Goal: Information Seeking & Learning: Learn about a topic

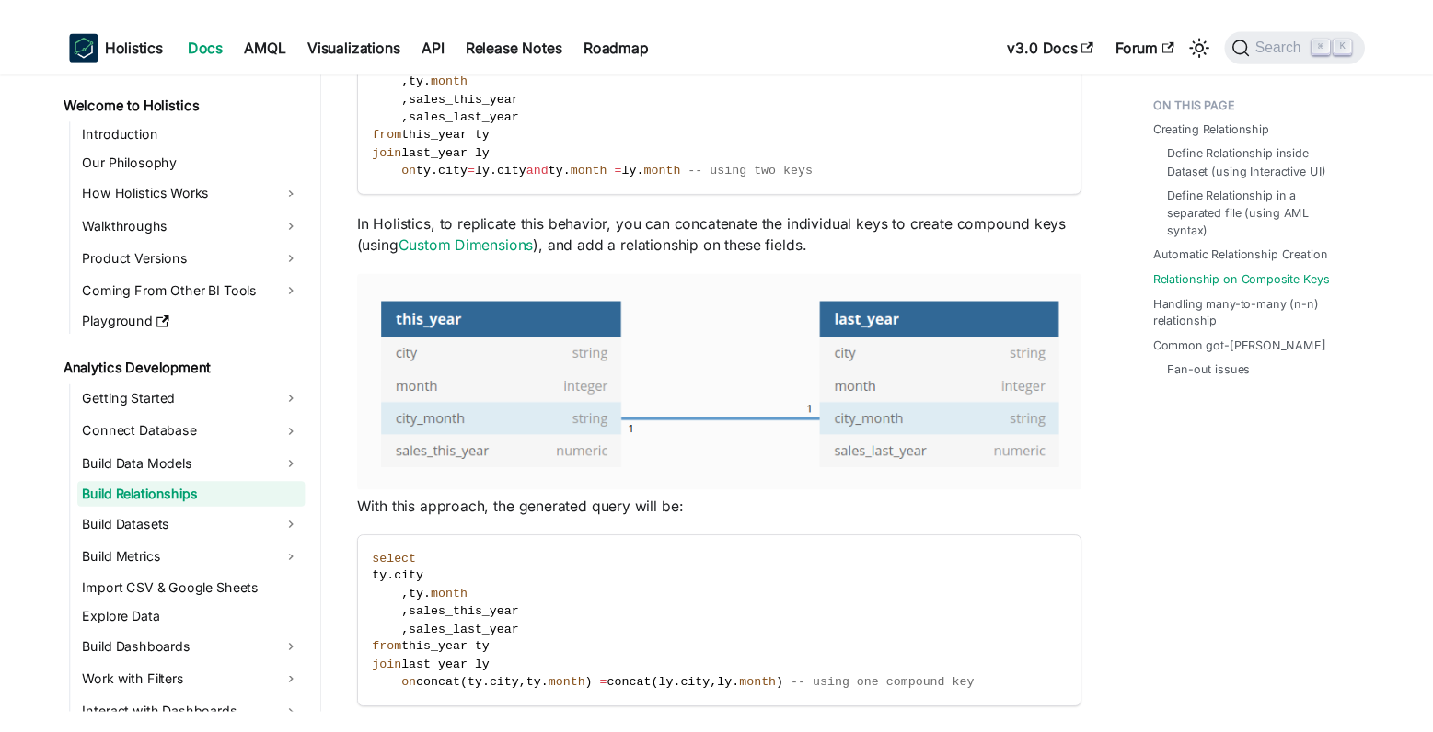
scroll to position [3179, 0]
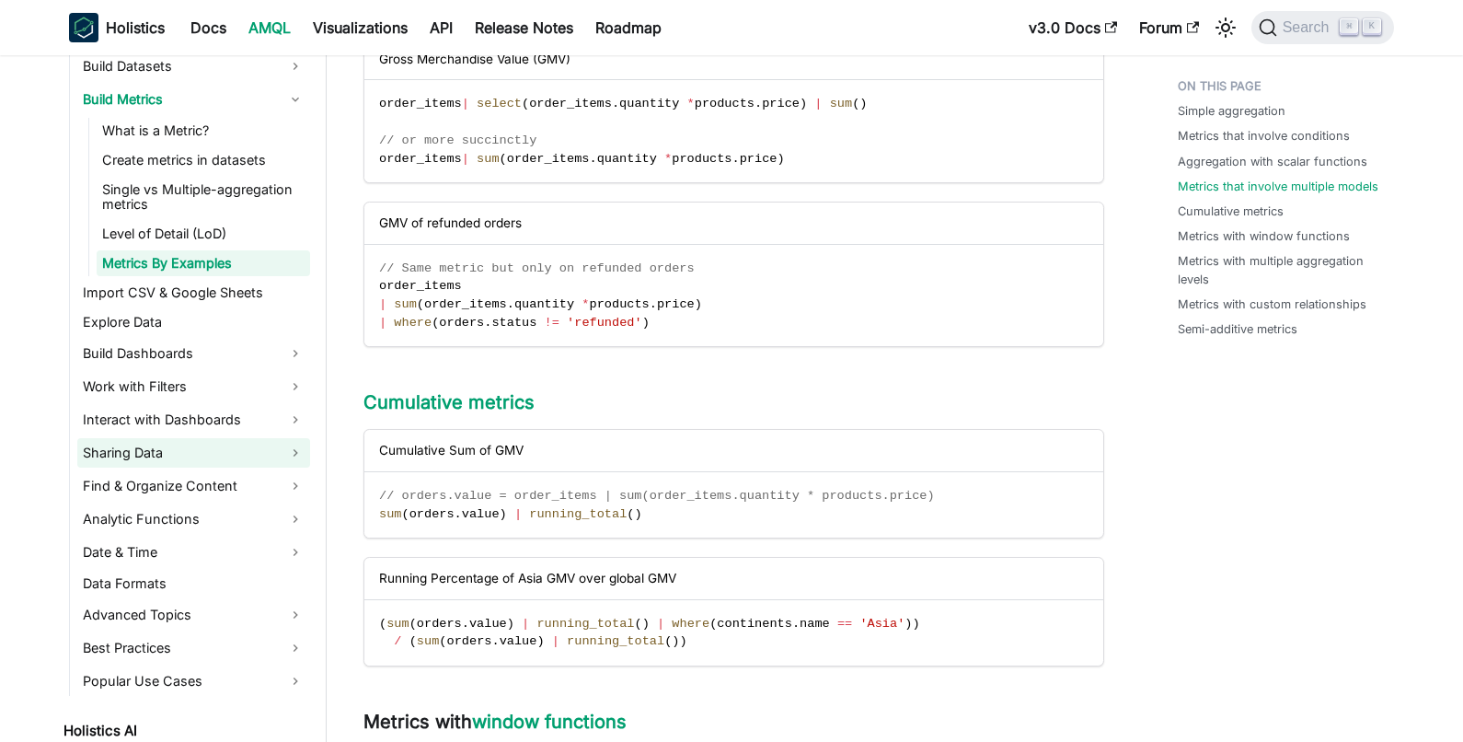
scroll to position [129, 0]
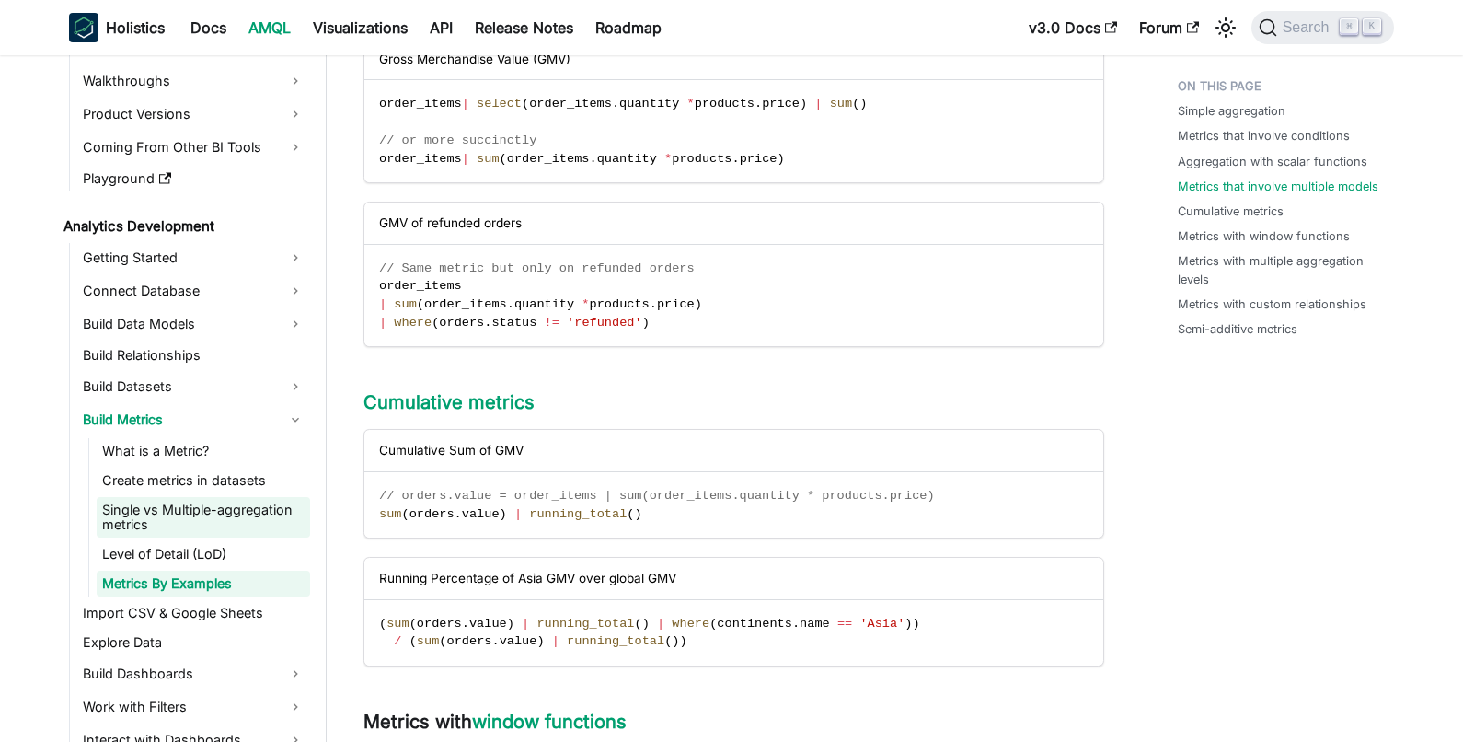
click at [188, 520] on link "Single vs Multiple-aggregation metrics" at bounding box center [203, 517] width 213 height 40
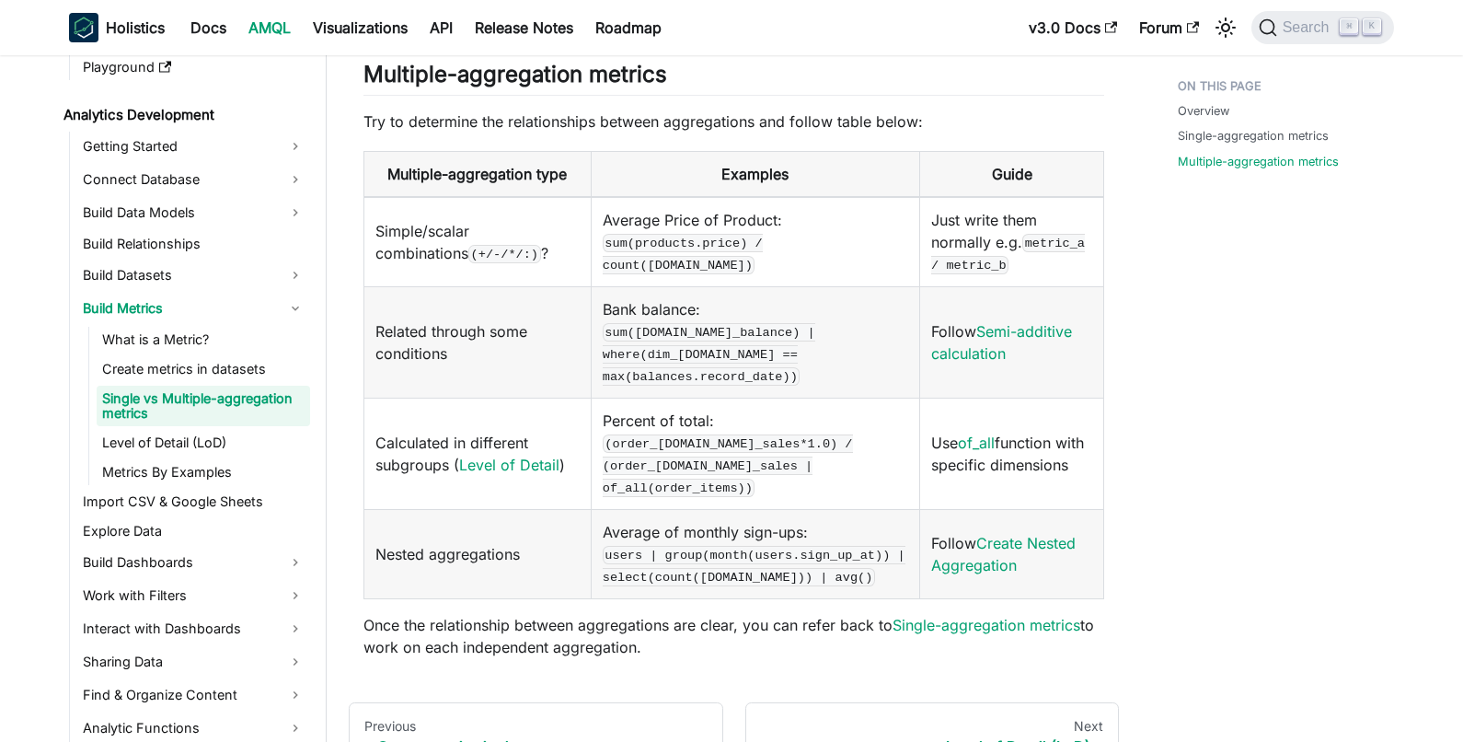
scroll to position [455, 0]
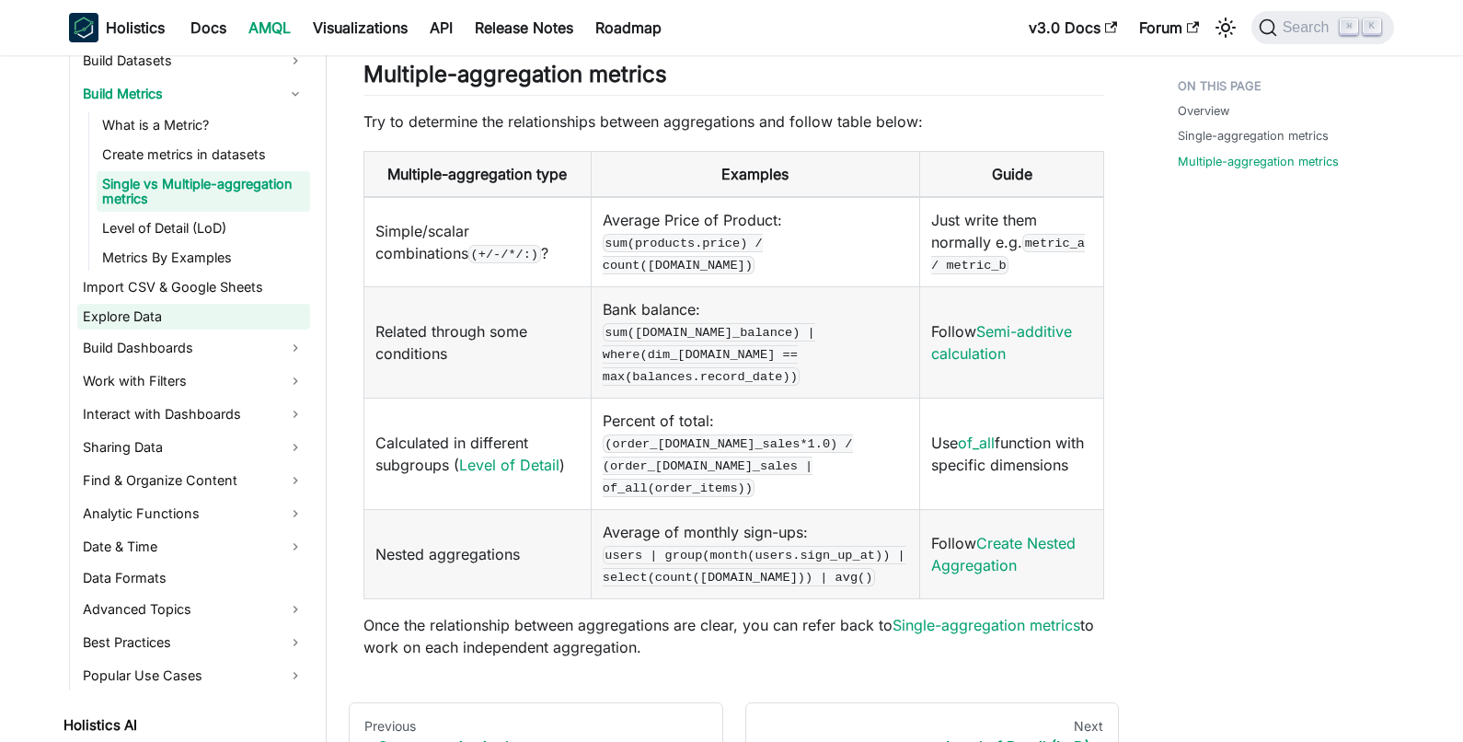
click at [156, 306] on link "Explore Data" at bounding box center [193, 317] width 233 height 26
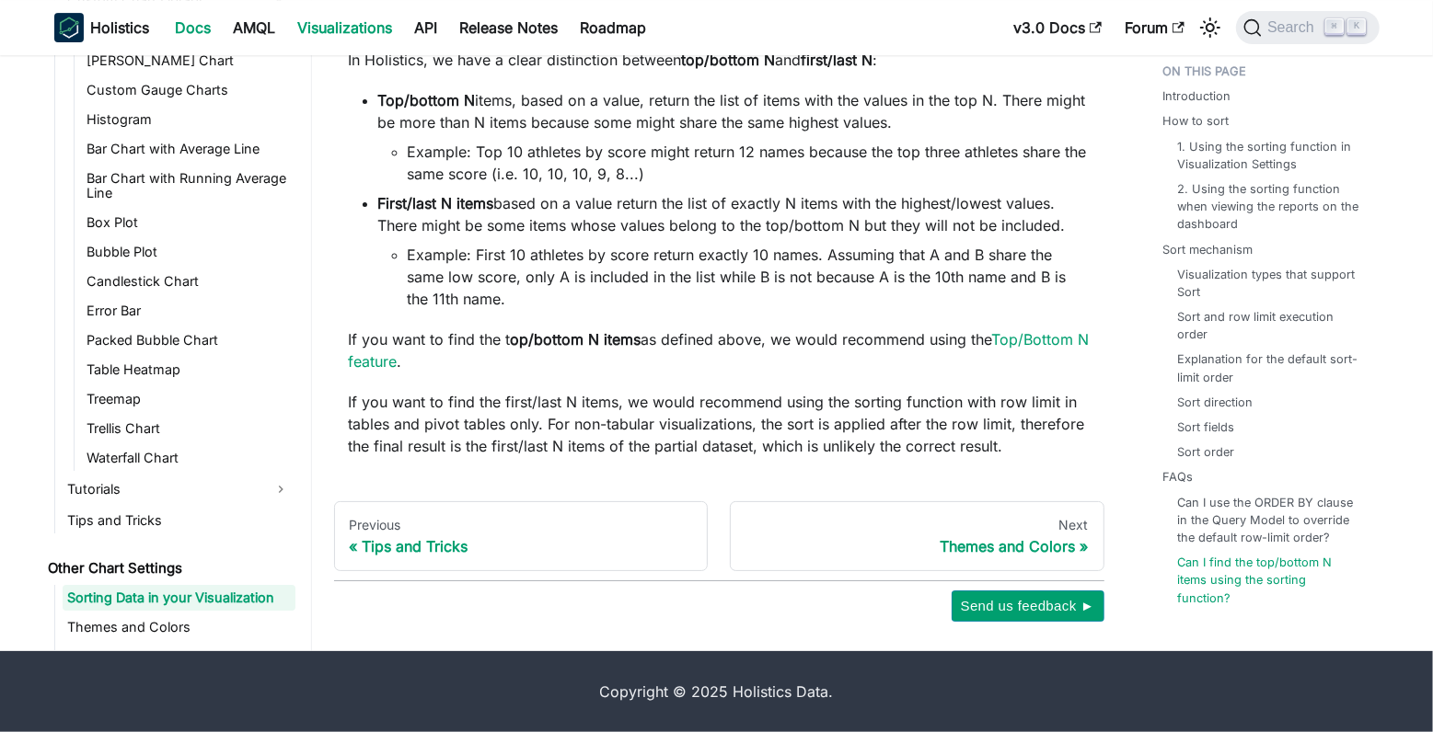
scroll to position [1148, 0]
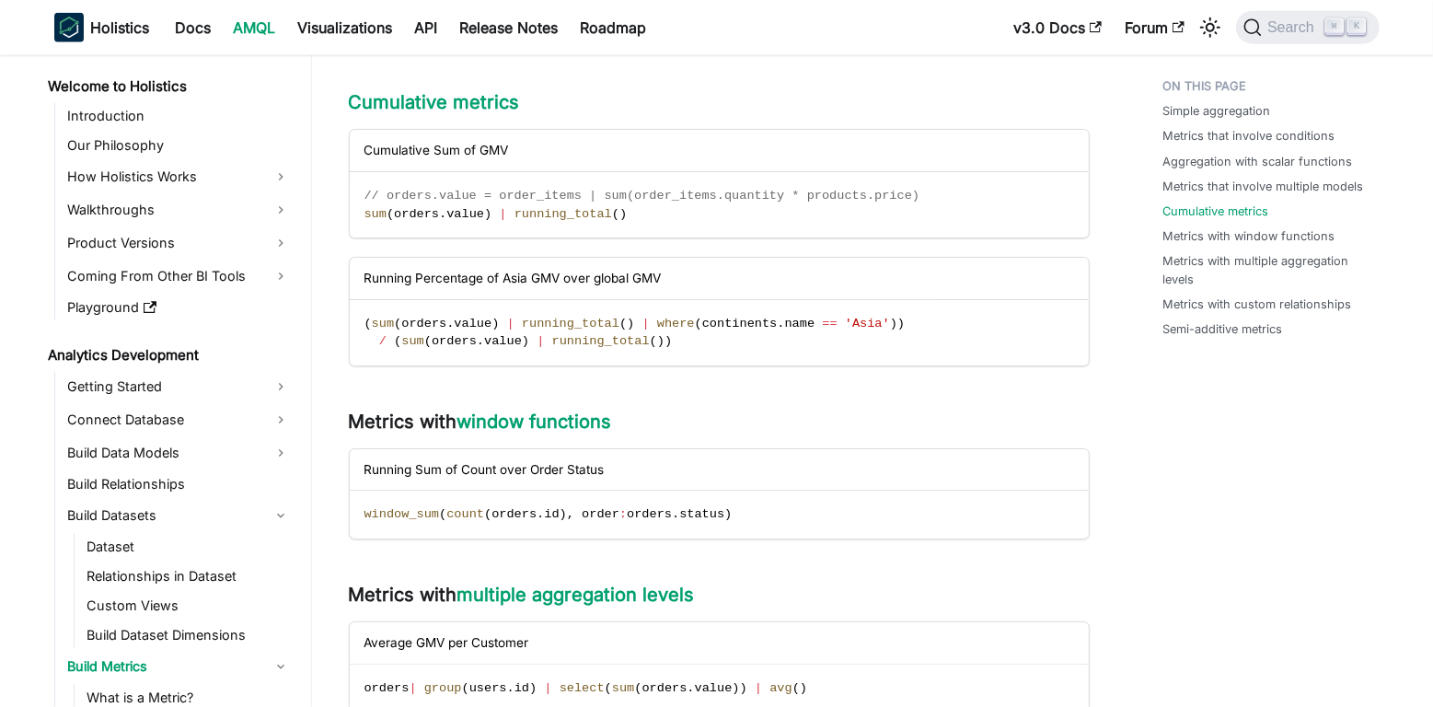
scroll to position [350, 0]
